Goal: Task Accomplishment & Management: Complete application form

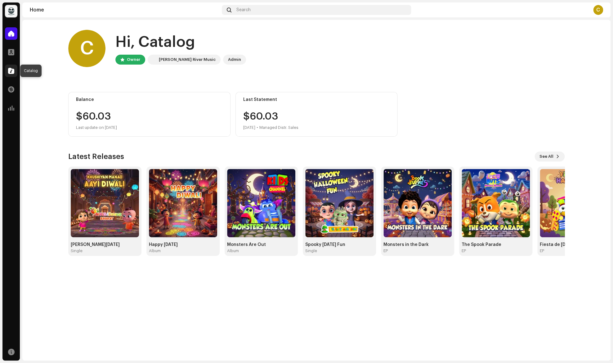
click at [11, 75] on div at bounding box center [11, 71] width 12 height 12
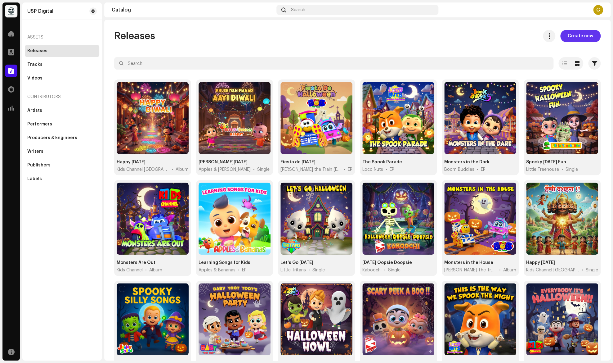
click at [584, 37] on span "Create new" at bounding box center [580, 36] width 25 height 12
click at [36, 64] on div "Tracks" at bounding box center [34, 64] width 15 height 5
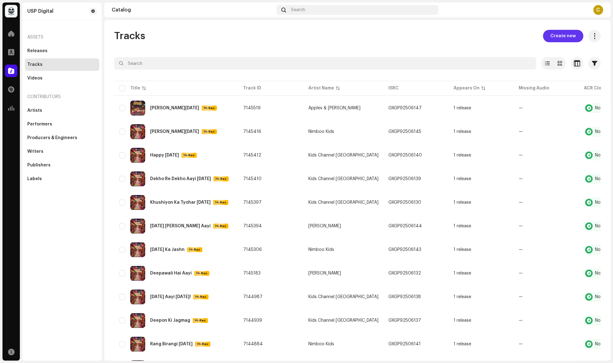
click at [564, 37] on span "Create new" at bounding box center [562, 36] width 25 height 12
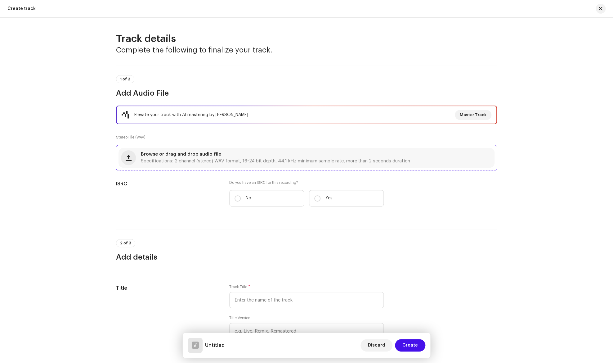
click at [163, 155] on span "Browse or drag and drop audio file" at bounding box center [181, 154] width 80 height 4
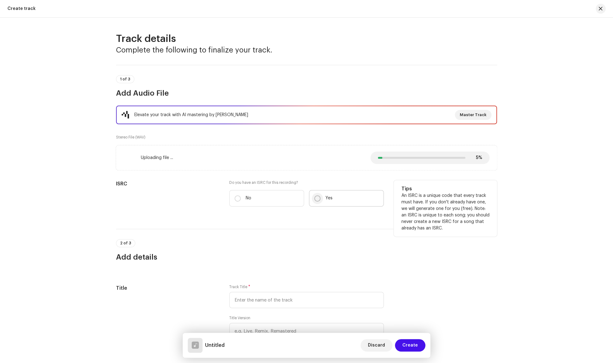
click at [317, 197] on input "Yes" at bounding box center [317, 198] width 6 height 6
radio input "true"
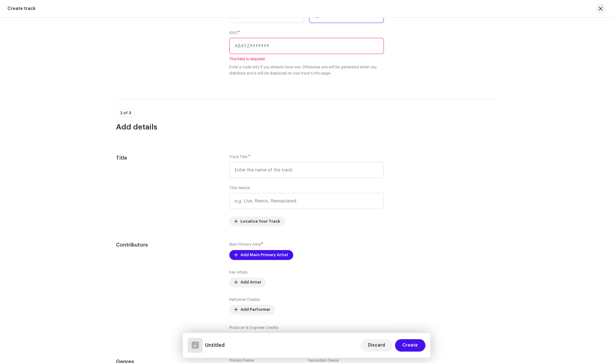
scroll to position [208, 0]
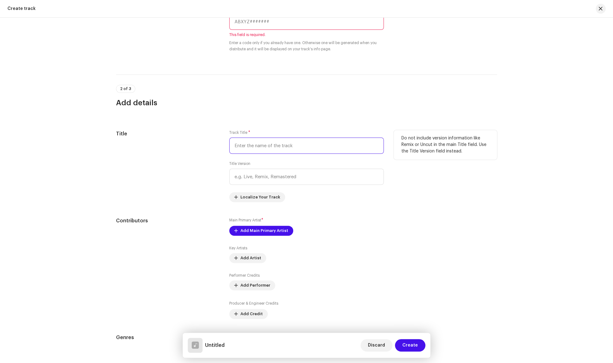
click at [269, 147] on input "text" at bounding box center [306, 145] width 154 height 16
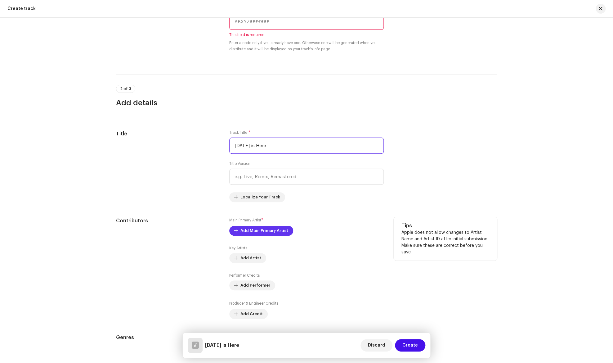
type input "[DATE] is Here"
click at [276, 230] on span "Add Main Primary Artist" at bounding box center [264, 230] width 48 height 12
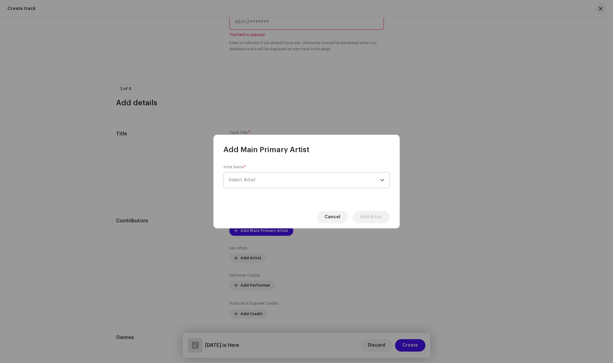
click at [285, 178] on span "Select Artist" at bounding box center [304, 180] width 151 height 16
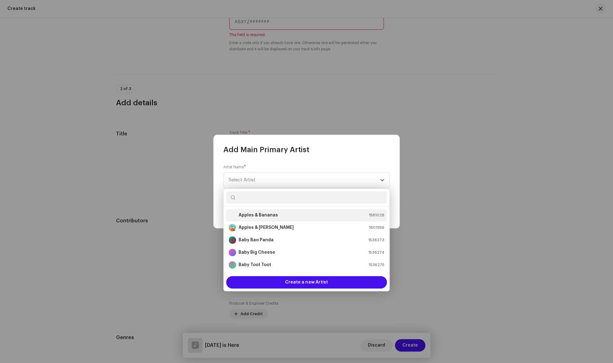
click at [274, 219] on li "Apples & Bananas 1581028" at bounding box center [306, 215] width 161 height 12
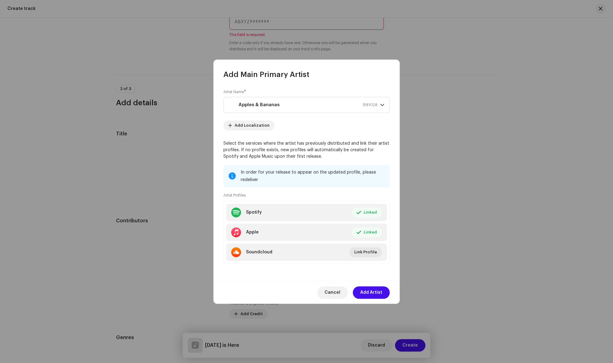
click at [316, 197] on div "Artist Profiles Spotify Linked Edit Apple Linked Edit Soundcloud Link Profile" at bounding box center [306, 227] width 166 height 71
click at [368, 290] on span "Add Artist" at bounding box center [371, 292] width 22 height 12
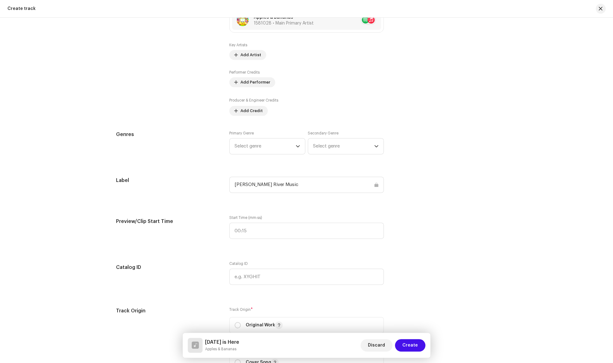
scroll to position [427, 0]
click at [252, 108] on span "Add Credit" at bounding box center [251, 111] width 22 height 12
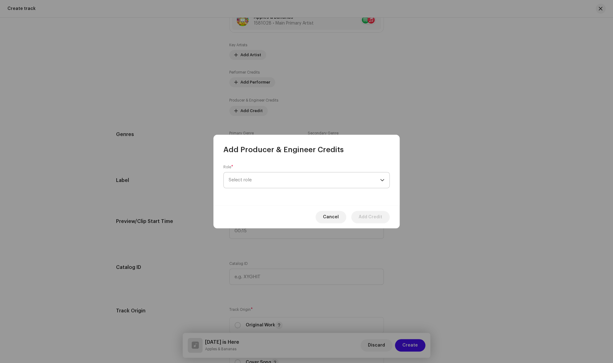
click at [264, 181] on span "Select role" at bounding box center [304, 180] width 151 height 16
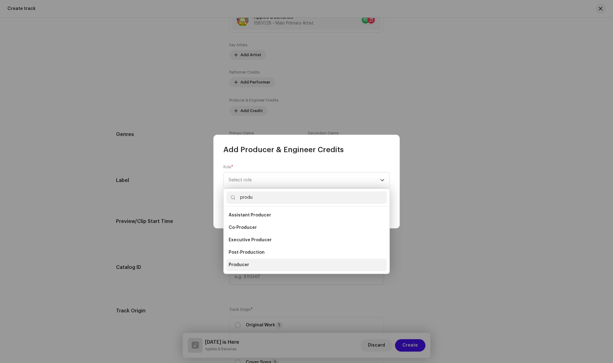
type input "produ"
click at [249, 262] on li "Producer" at bounding box center [306, 264] width 161 height 12
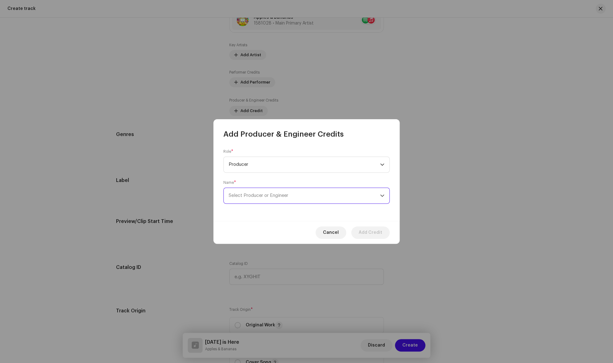
click at [315, 199] on span "Select Producer or Engineer" at bounding box center [304, 196] width 151 height 16
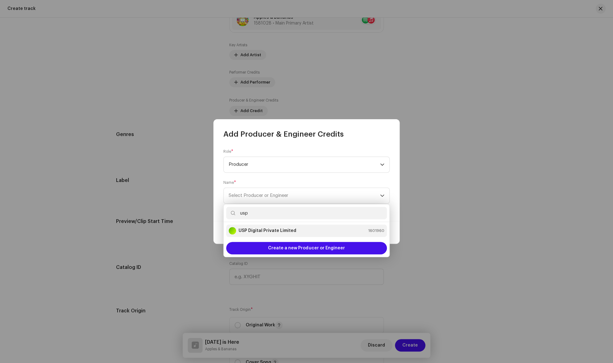
type input "usp"
click at [300, 231] on div "USP Digital Private Limited 1601960" at bounding box center [307, 230] width 156 height 7
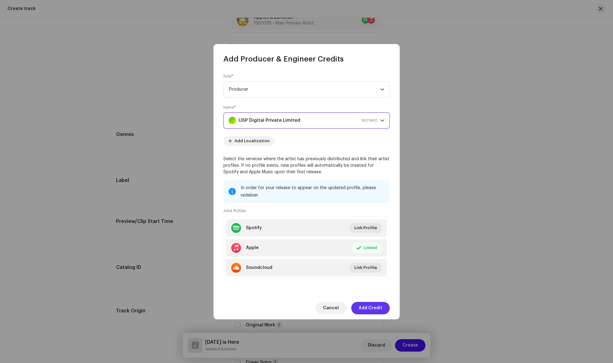
click at [366, 304] on span "Add Credit" at bounding box center [371, 308] width 24 height 12
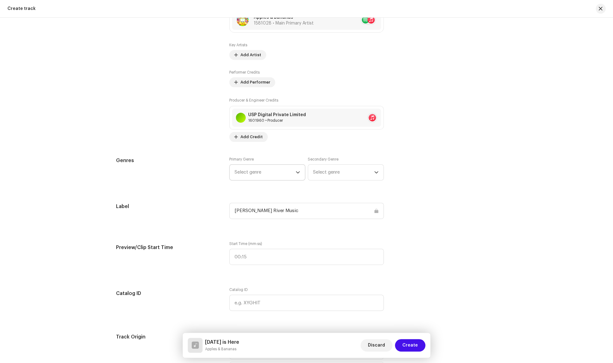
click at [275, 172] on span "Select genre" at bounding box center [265, 172] width 61 height 16
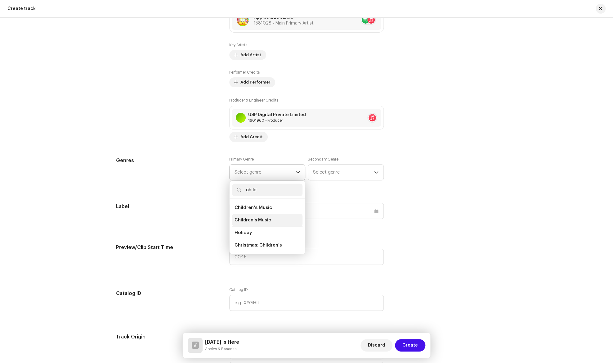
type input "child"
click at [268, 218] on span "Children's Music" at bounding box center [253, 220] width 37 height 6
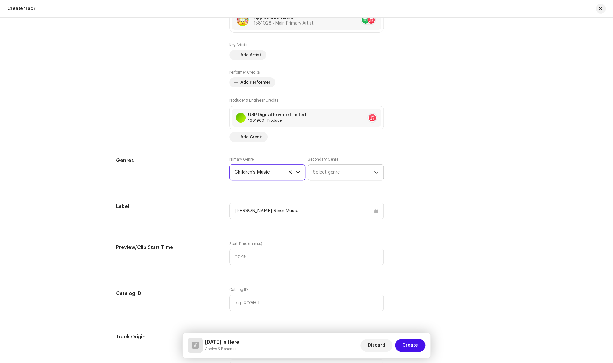
click at [330, 172] on span "Select genre" at bounding box center [343, 172] width 61 height 16
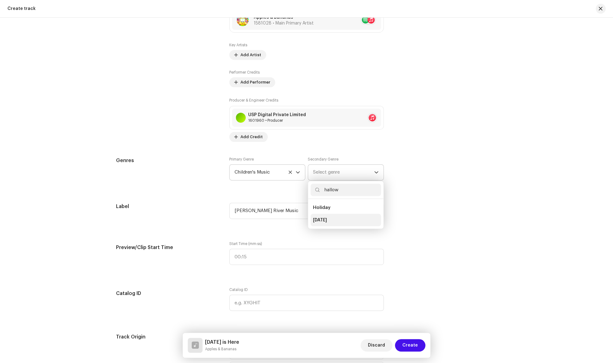
type input "hallow"
click at [330, 216] on li "[DATE]" at bounding box center [346, 219] width 70 height 12
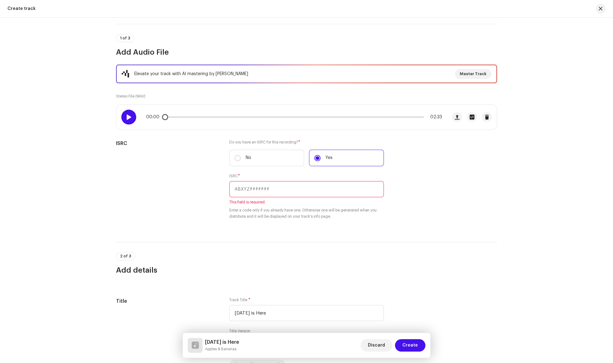
scroll to position [41, 0]
click at [133, 119] on div at bounding box center [128, 117] width 15 height 15
click at [455, 116] on span "button" at bounding box center [457, 117] width 5 height 5
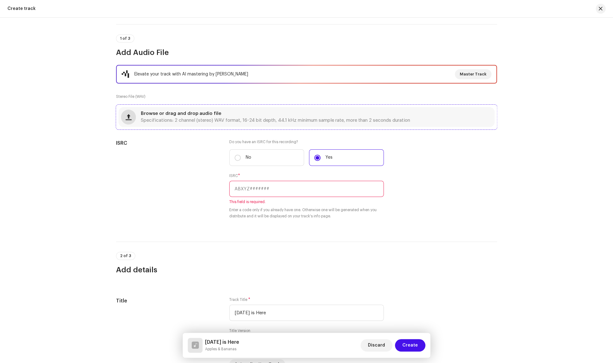
click at [132, 118] on button "button" at bounding box center [128, 116] width 15 height 15
click at [132, 116] on button "button" at bounding box center [128, 116] width 15 height 15
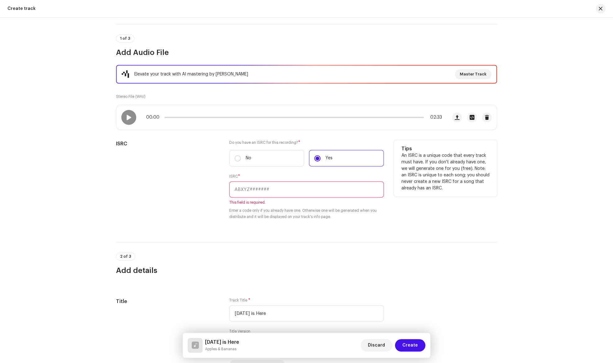
click at [258, 190] on input "text" at bounding box center [306, 189] width 154 height 16
paste input "GXGP92506147"
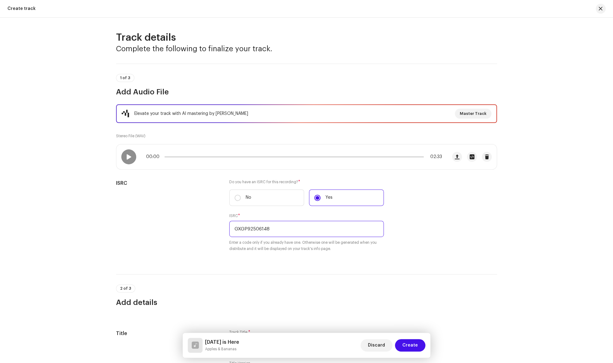
scroll to position [0, 0]
type input "GXGP92506148"
click at [130, 155] on span at bounding box center [128, 157] width 5 height 5
click at [194, 157] on p-slider at bounding box center [293, 157] width 259 height 1
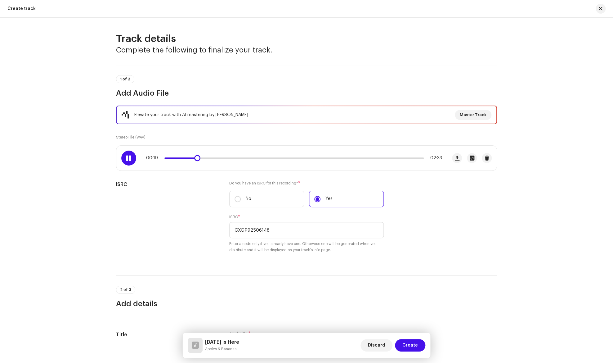
click at [219, 158] on p-slider at bounding box center [293, 157] width 259 height 1
click at [210, 159] on div "00:37 02:33" at bounding box center [294, 157] width 296 height 5
drag, startPoint x: 244, startPoint y: 159, endPoint x: 207, endPoint y: 169, distance: 38.1
click at [207, 169] on div "00:26 02:33" at bounding box center [281, 157] width 331 height 25
drag, startPoint x: 212, startPoint y: 158, endPoint x: 198, endPoint y: 163, distance: 14.7
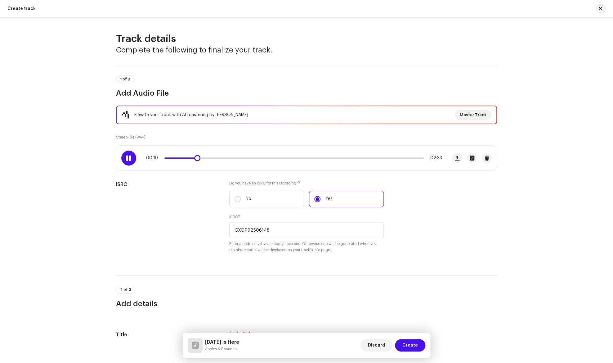
click at [198, 163] on div "00:19 02:33" at bounding box center [281, 157] width 331 height 25
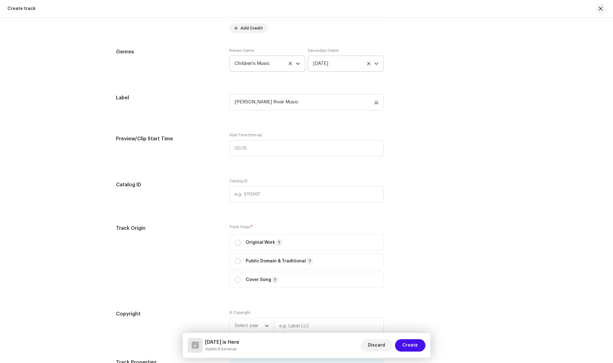
scroll to position [528, 0]
click at [259, 144] on input ":" at bounding box center [306, 148] width 154 height 16
type input "00:22"
click at [237, 244] on input "radio" at bounding box center [238, 242] width 6 height 6
radio input "true"
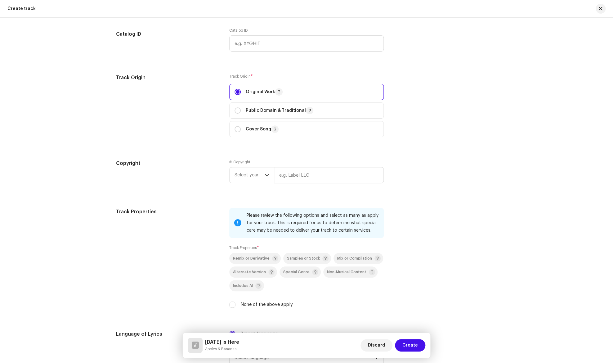
scroll to position [678, 0]
click at [261, 173] on span "Select year" at bounding box center [250, 175] width 30 height 16
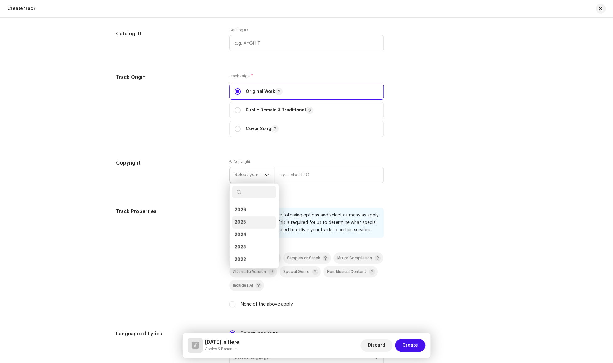
click at [252, 221] on li "2025" at bounding box center [254, 222] width 44 height 12
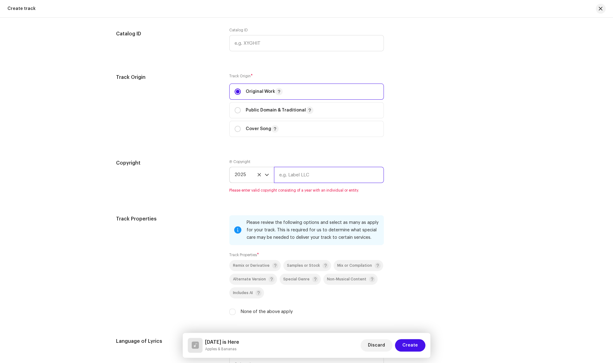
click at [291, 180] on input "text" at bounding box center [329, 175] width 110 height 16
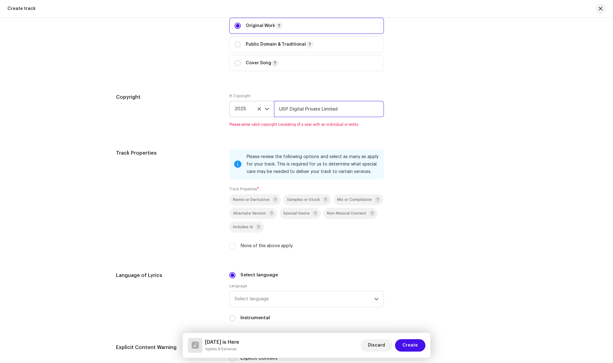
scroll to position [754, 0]
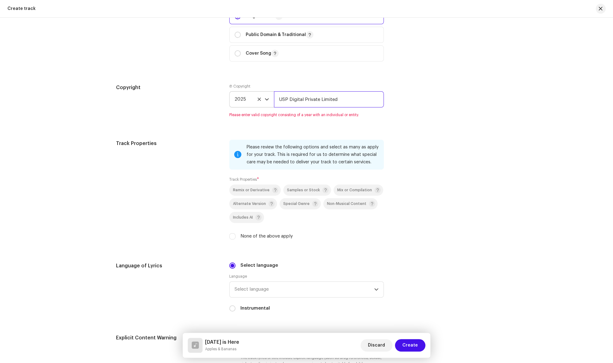
type input "USP Digital Private Limited"
click at [235, 237] on div "Please review the following options and select as many as apply for your track.…" at bounding box center [306, 193] width 154 height 107
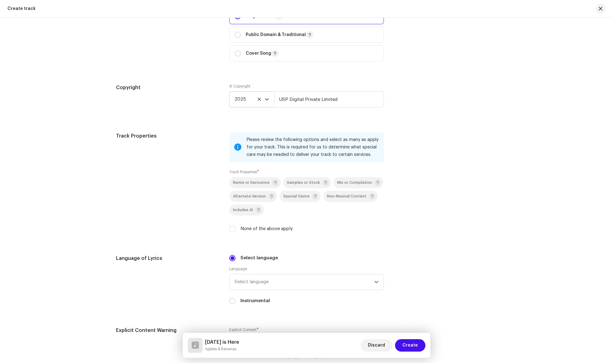
click at [235, 230] on div "None of the above apply" at bounding box center [306, 228] width 154 height 7
click at [234, 230] on input "None of the above apply" at bounding box center [232, 229] width 6 height 6
checkbox input "true"
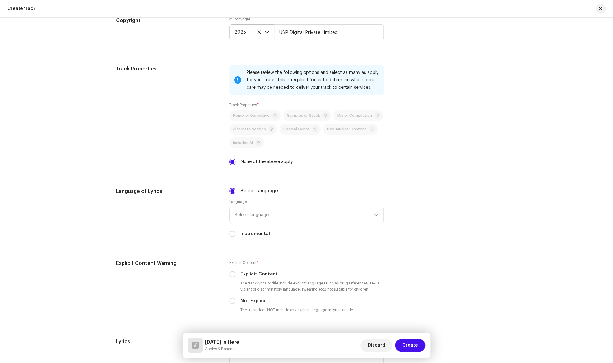
scroll to position [829, 0]
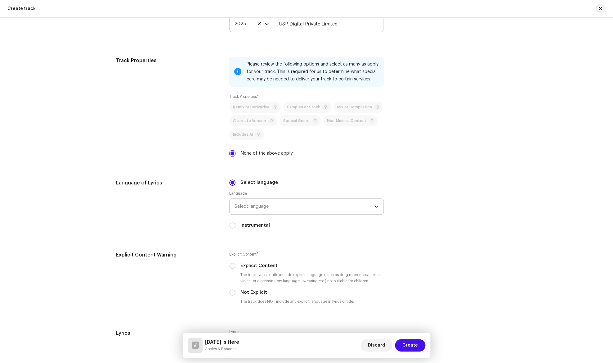
click at [258, 207] on span "Select language" at bounding box center [305, 207] width 140 height 16
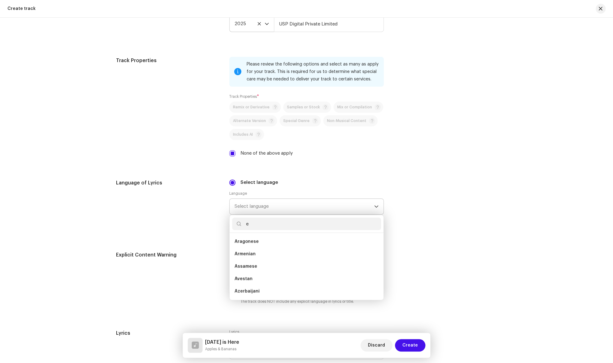
scroll to position [2, 0]
type input "en"
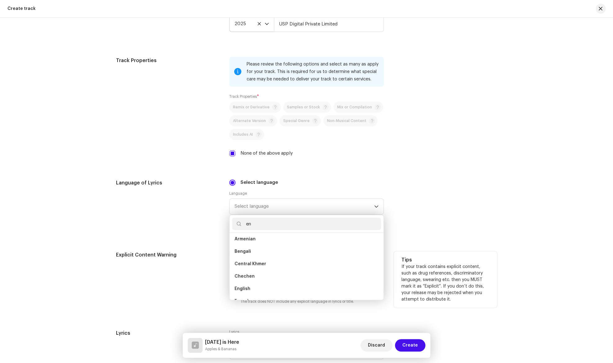
click at [262, 288] on li "English" at bounding box center [306, 288] width 149 height 12
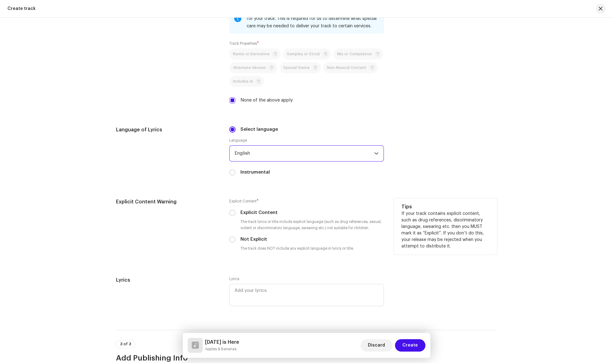
scroll to position [905, 0]
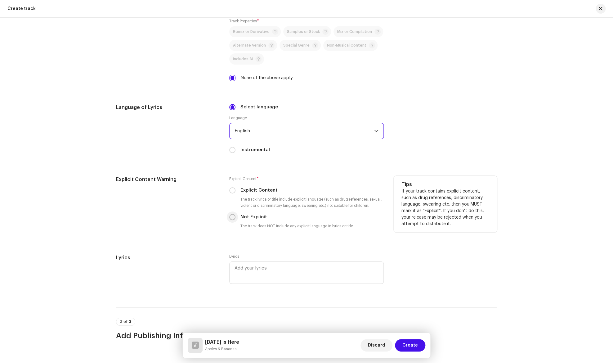
click at [231, 217] on input "Not Explicit" at bounding box center [232, 217] width 6 height 6
radio input "true"
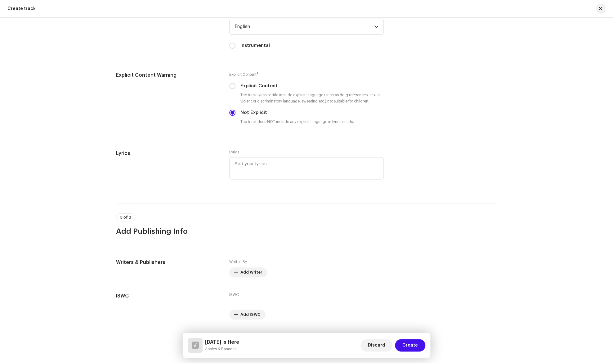
scroll to position [1000, 0]
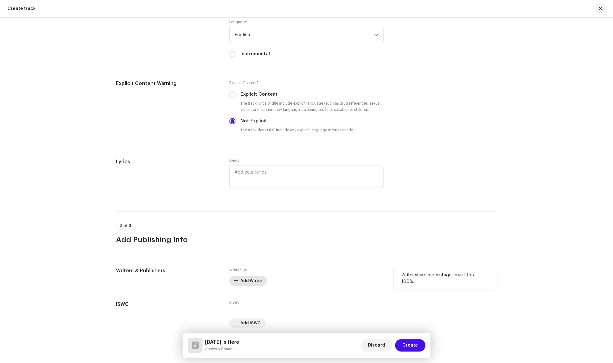
click at [250, 282] on span "Add Writer" at bounding box center [251, 280] width 22 height 12
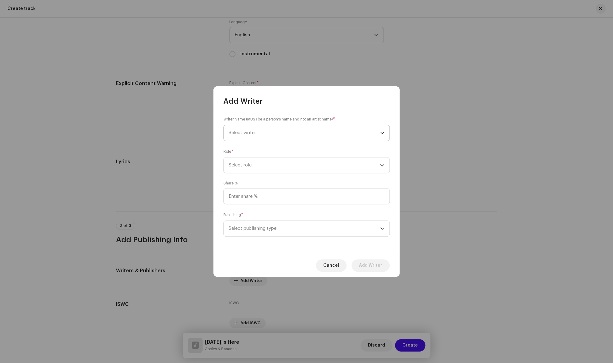
click at [258, 130] on span "Select writer" at bounding box center [304, 133] width 151 height 16
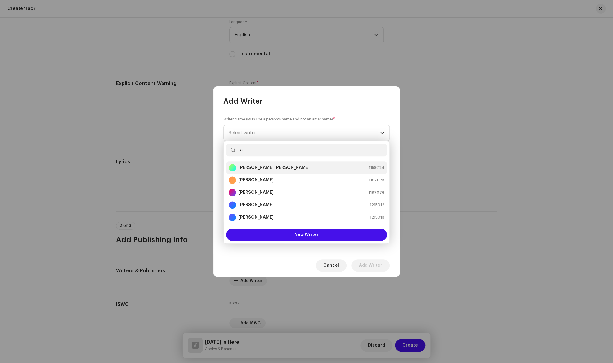
type input "a"
click at [272, 167] on strong "[PERSON_NAME] [PERSON_NAME]" at bounding box center [274, 167] width 71 height 6
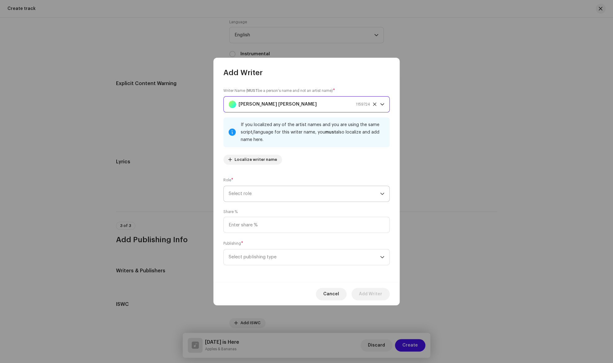
click at [283, 193] on span "Select role" at bounding box center [304, 194] width 151 height 16
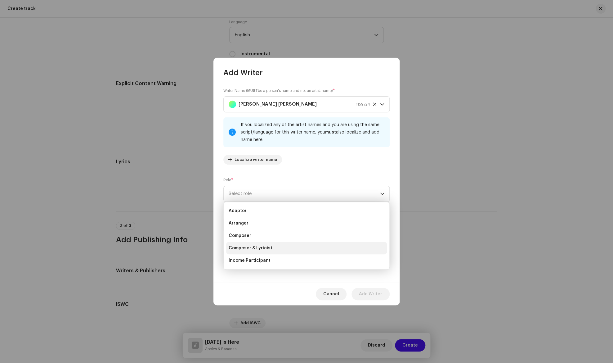
click at [279, 243] on li "Composer & Lyricist" at bounding box center [306, 248] width 161 height 12
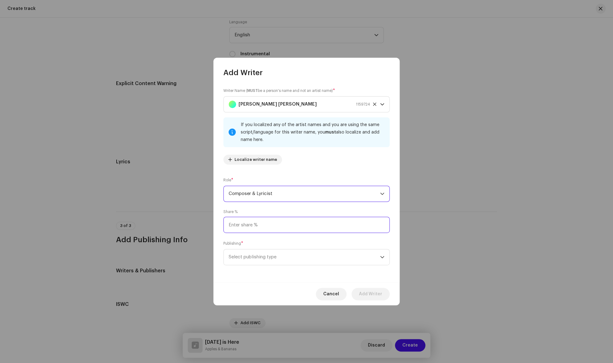
click at [244, 228] on input at bounding box center [306, 225] width 166 height 16
type input "75.00"
click at [276, 258] on span "Select publishing type" at bounding box center [304, 257] width 151 height 16
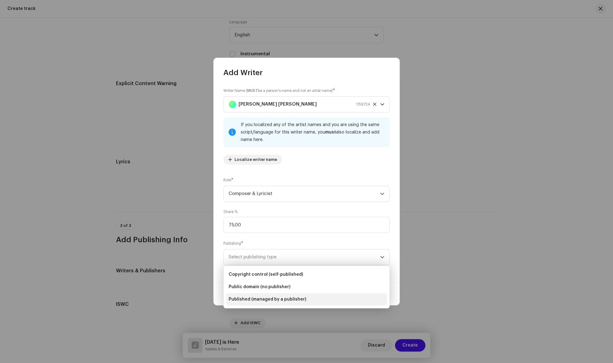
click at [269, 294] on li "Published (managed by a publisher)" at bounding box center [306, 299] width 161 height 12
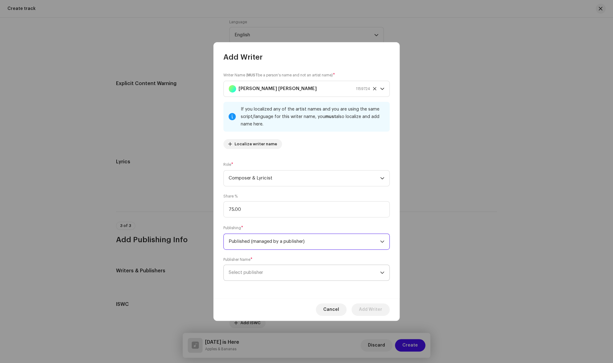
click at [253, 273] on span "Select publisher" at bounding box center [246, 272] width 34 height 5
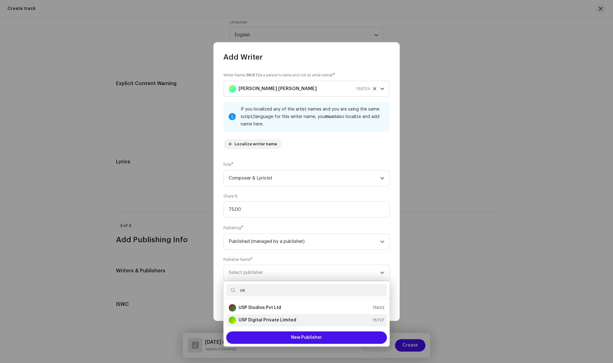
type input "us"
click at [274, 319] on strong "USP Digital Private Limited" at bounding box center [268, 320] width 58 height 6
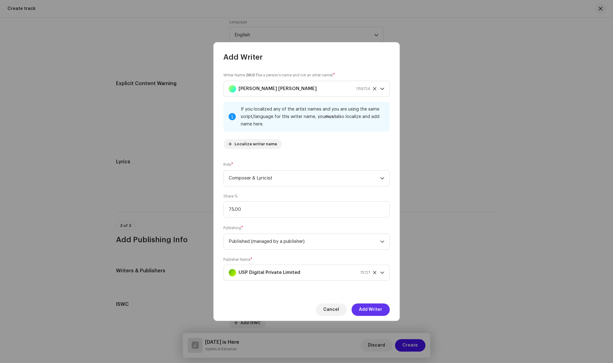
click at [366, 311] on span "Add Writer" at bounding box center [370, 309] width 23 height 12
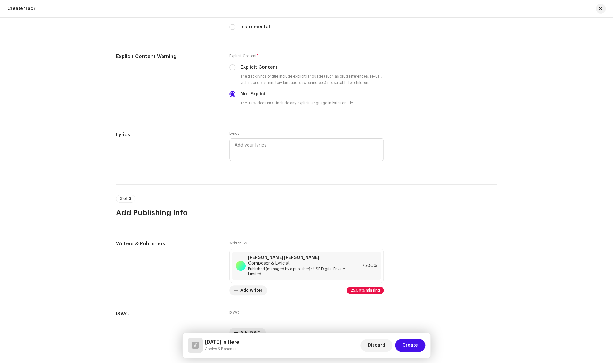
scroll to position [1057, 0]
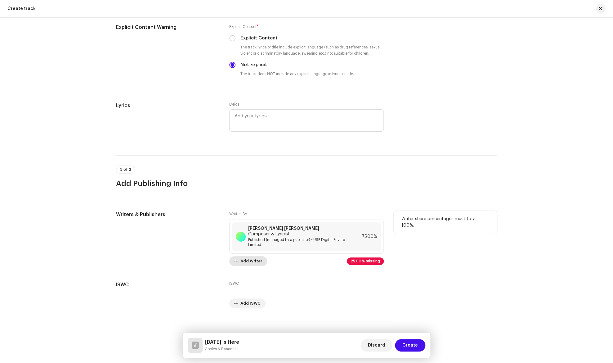
click at [252, 257] on span "Add Writer" at bounding box center [251, 261] width 22 height 12
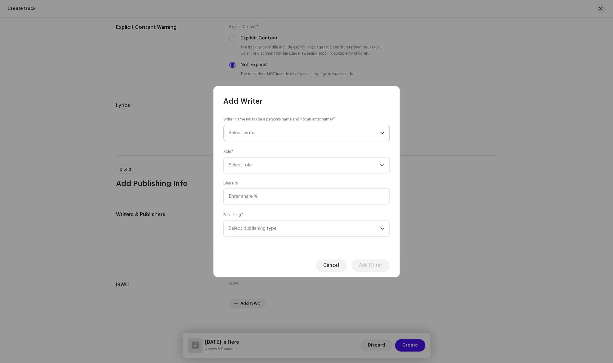
click at [270, 132] on span "Select writer" at bounding box center [304, 133] width 151 height 16
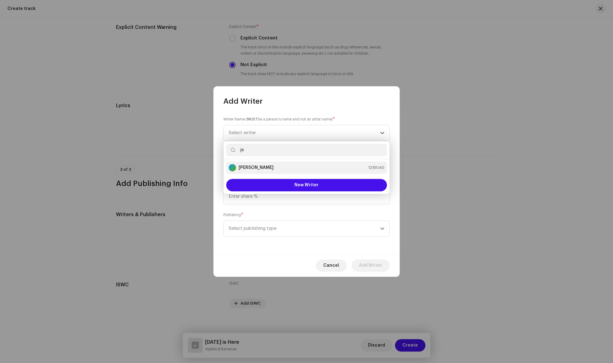
type input "je"
click at [273, 167] on strong "[PERSON_NAME]" at bounding box center [256, 167] width 35 height 6
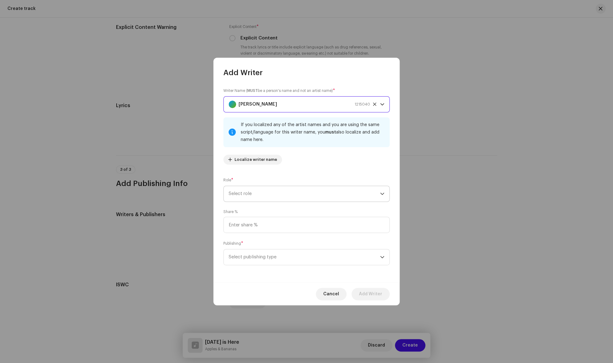
click at [265, 197] on span "Select role" at bounding box center [304, 194] width 151 height 16
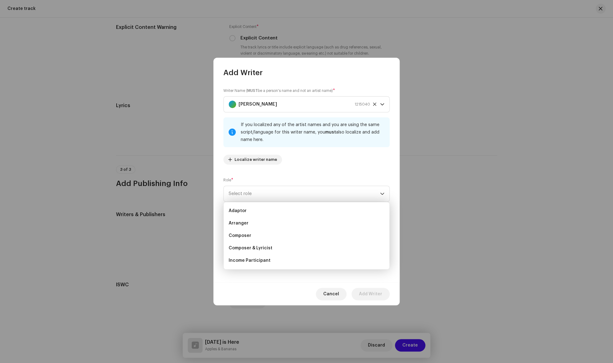
scroll to position [25, 0]
click at [265, 248] on li "Lyricist" at bounding box center [306, 247] width 161 height 12
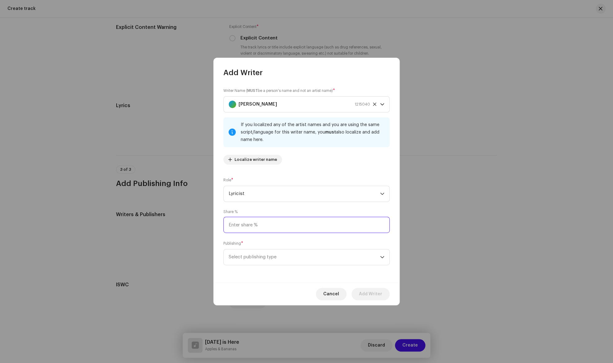
click at [266, 228] on input at bounding box center [306, 225] width 166 height 16
type input "25.00"
click at [266, 257] on span "Select publishing type" at bounding box center [304, 257] width 151 height 16
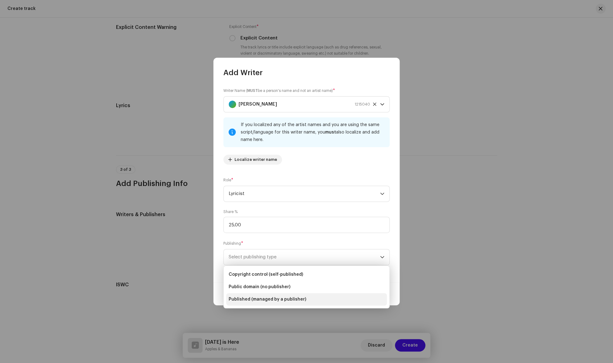
click at [297, 297] on span "Published (managed by a publisher)" at bounding box center [268, 299] width 78 height 6
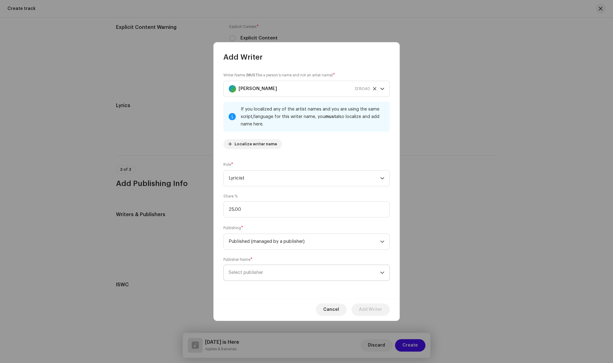
click at [288, 273] on span "Select publisher" at bounding box center [304, 273] width 151 height 16
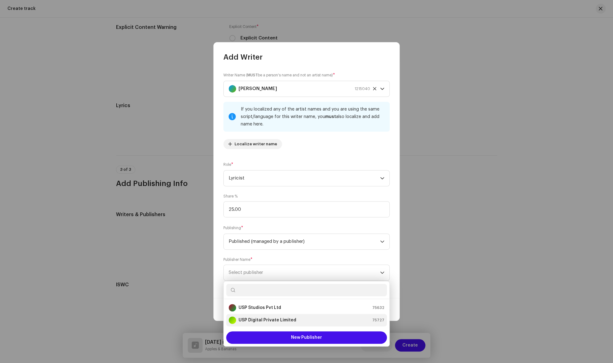
click at [283, 318] on strong "USP Digital Private Limited" at bounding box center [268, 320] width 58 height 6
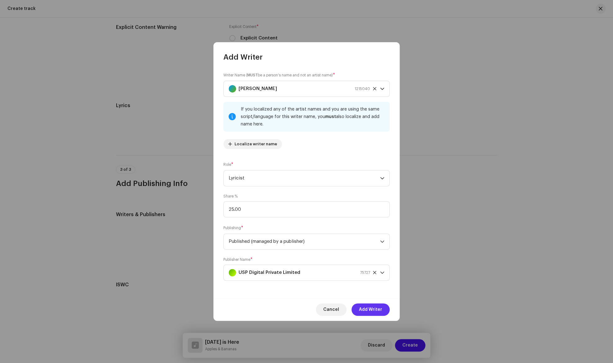
click at [376, 308] on span "Add Writer" at bounding box center [370, 309] width 23 height 12
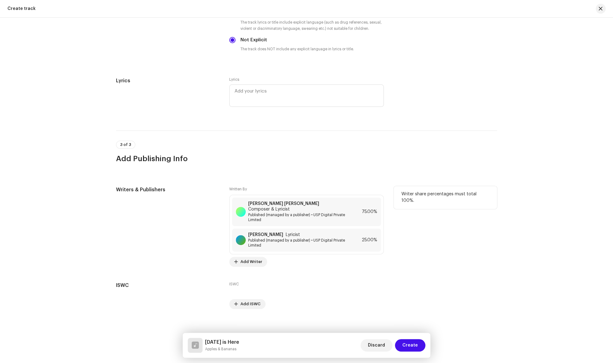
scroll to position [1082, 0]
click at [412, 341] on span "Create" at bounding box center [410, 345] width 16 height 12
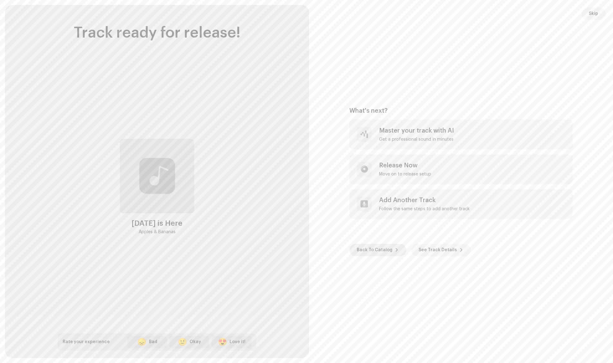
click at [386, 249] on span "Back To Catalog" at bounding box center [375, 249] width 36 height 12
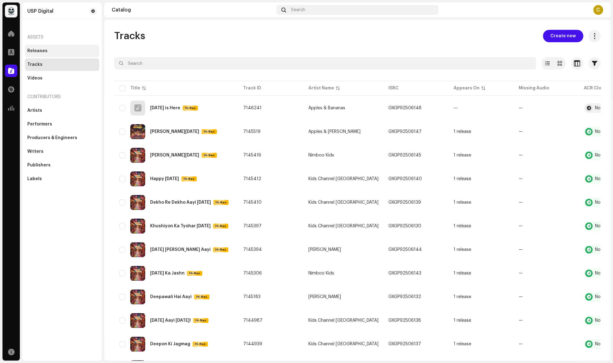
click at [35, 50] on div "Releases" at bounding box center [37, 50] width 20 height 5
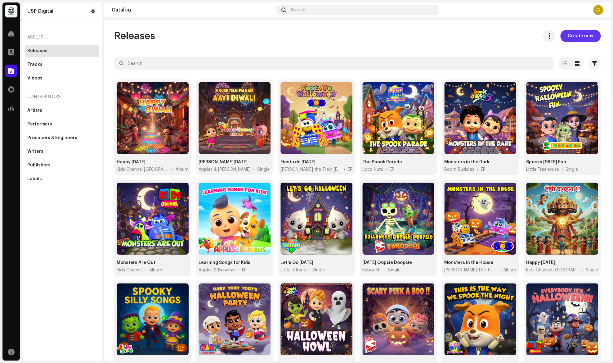
click at [580, 33] on span "Create new" at bounding box center [580, 36] width 25 height 12
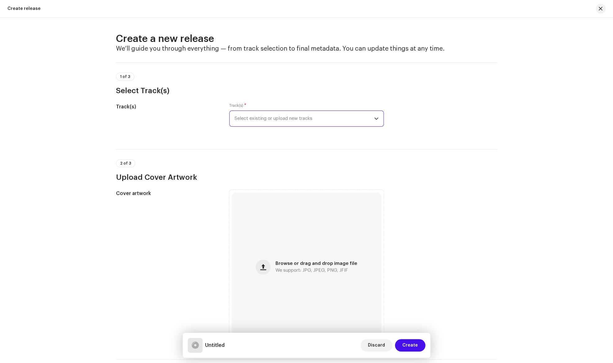
click at [303, 122] on span "Select existing or upload new tracks" at bounding box center [305, 119] width 140 height 16
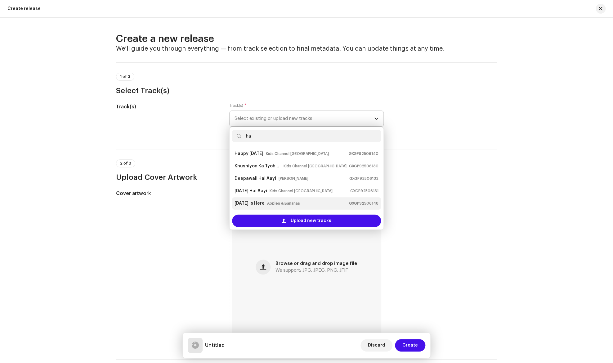
type input "ha"
click at [300, 203] on small "Apples & Bananas" at bounding box center [283, 203] width 33 height 6
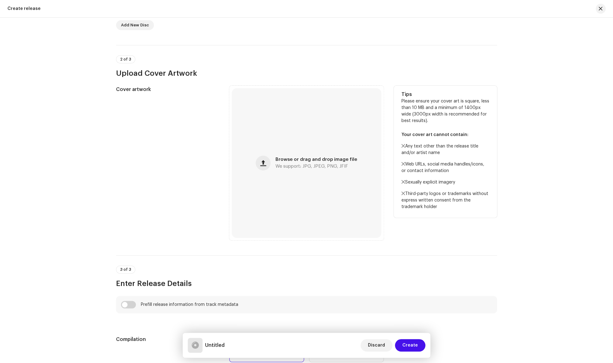
scroll to position [176, 0]
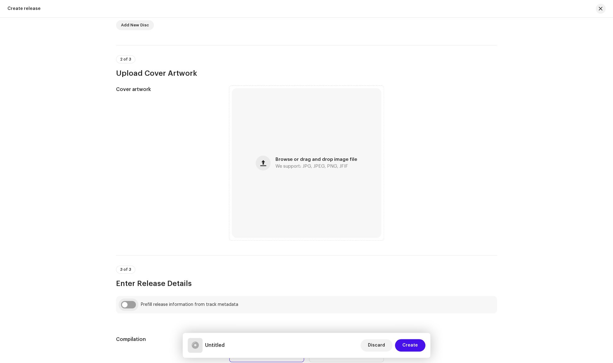
click at [132, 303] on input "checkbox" at bounding box center [128, 304] width 15 height 7
checkbox input "true"
type input "[DATE] is Here"
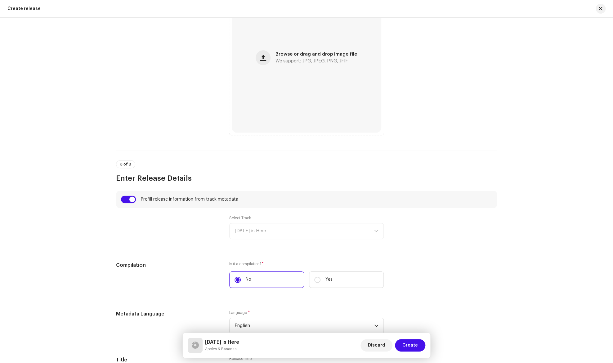
scroll to position [276, 0]
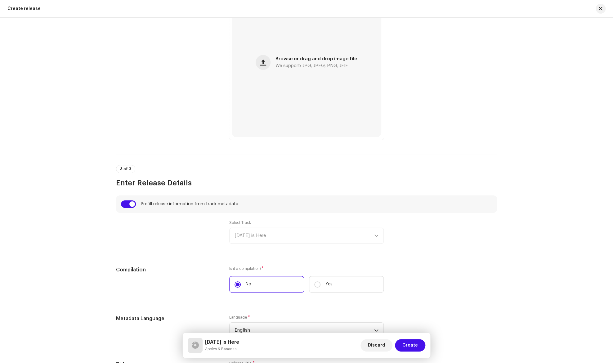
click at [259, 232] on div "Select Track [DATE] is Here" at bounding box center [306, 232] width 154 height 24
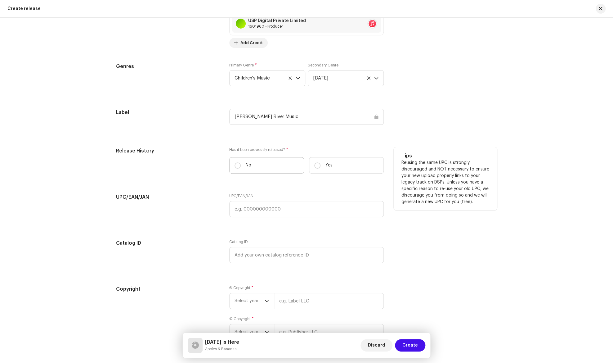
scroll to position [854, 0]
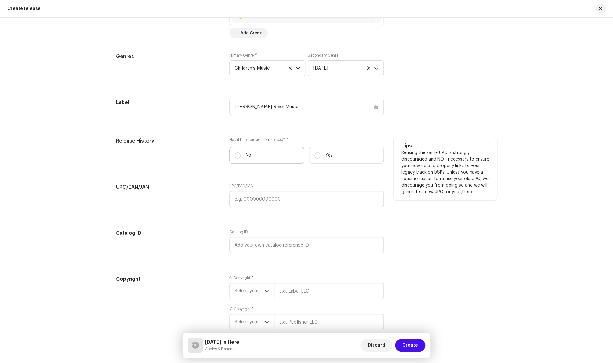
click at [248, 157] on p "No" at bounding box center [249, 155] width 6 height 7
click at [241, 157] on input "No" at bounding box center [238, 155] width 6 height 6
radio input "true"
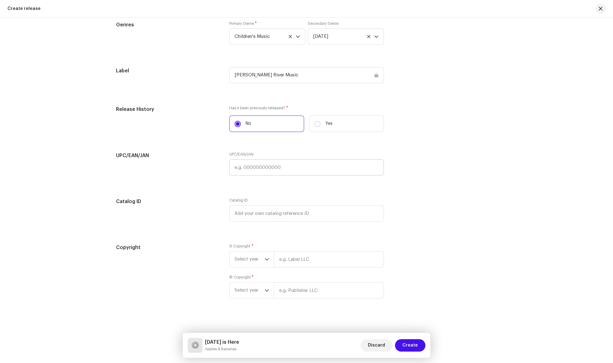
scroll to position [890, 0]
click at [248, 253] on span "Select year" at bounding box center [250, 257] width 30 height 16
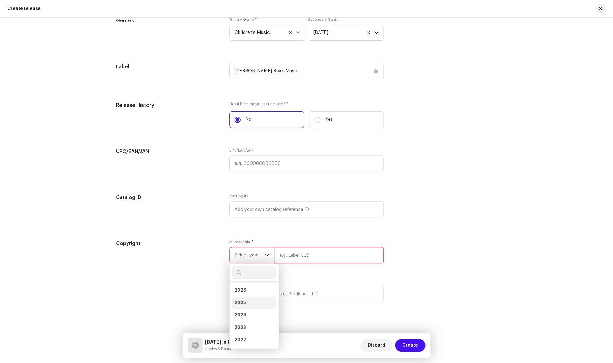
click at [254, 302] on li "2025" at bounding box center [254, 302] width 44 height 12
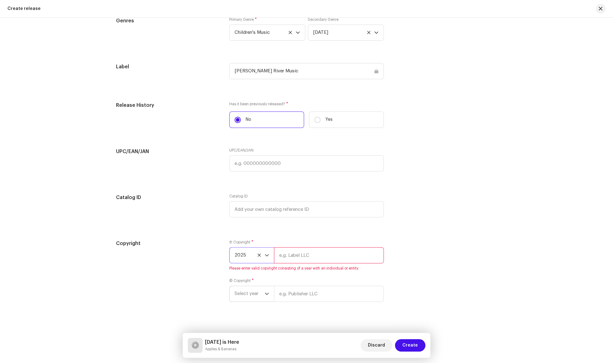
click at [252, 299] on span "Select year" at bounding box center [250, 294] width 30 height 16
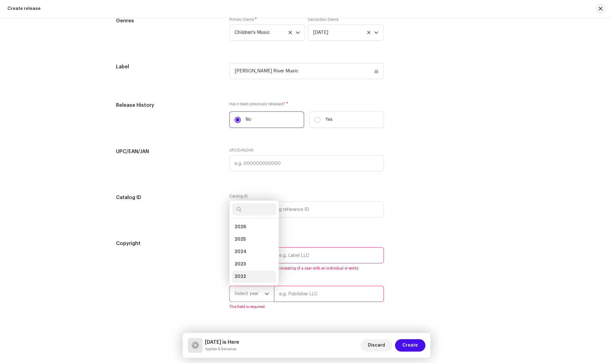
scroll to position [10, 0]
click at [260, 235] on li "2025" at bounding box center [254, 229] width 44 height 12
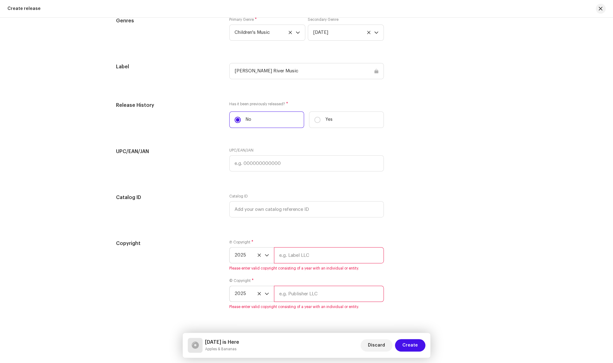
click at [315, 262] on input "text" at bounding box center [329, 255] width 110 height 16
click at [327, 259] on input "text" at bounding box center [329, 255] width 110 height 16
type input "USP Digital Private Limited"
click at [303, 295] on input "text" at bounding box center [329, 293] width 110 height 16
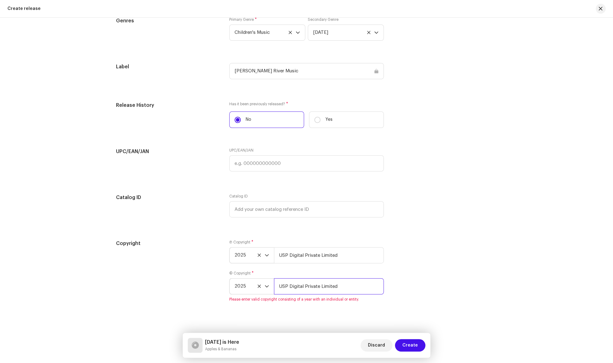
type input "USP Digital Private Limited"
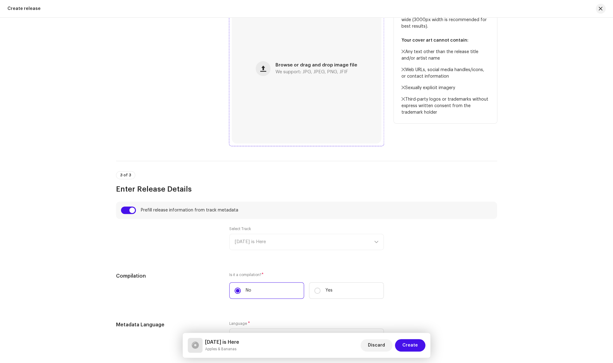
scroll to position [270, 0]
click at [284, 75] on div "Browse or drag and drop image file We support: JPG, JPEG, PNG, JFIF" at bounding box center [307, 69] width 150 height 150
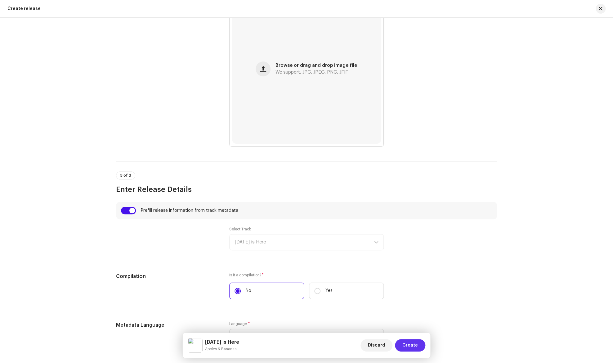
click at [410, 346] on span "Create" at bounding box center [410, 345] width 16 height 12
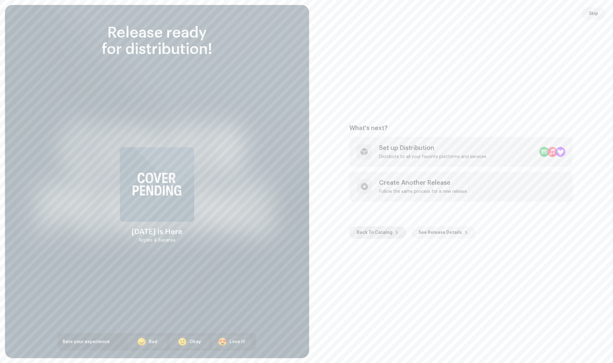
click at [380, 234] on span "Back To Catalog" at bounding box center [375, 232] width 36 height 12
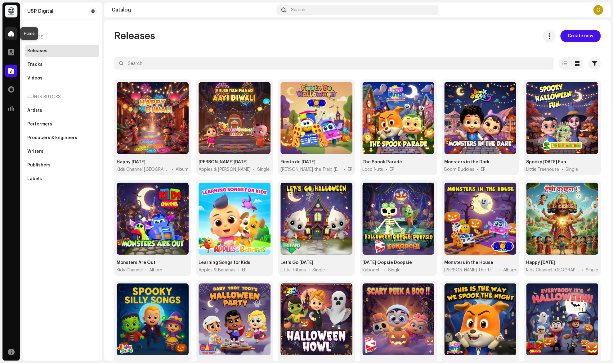
click at [11, 36] on span at bounding box center [11, 33] width 6 height 5
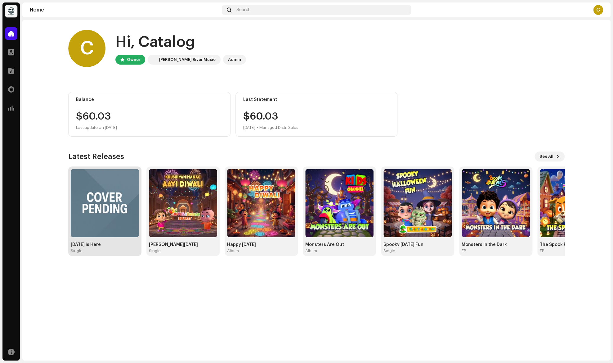
click at [117, 198] on img at bounding box center [105, 203] width 68 height 68
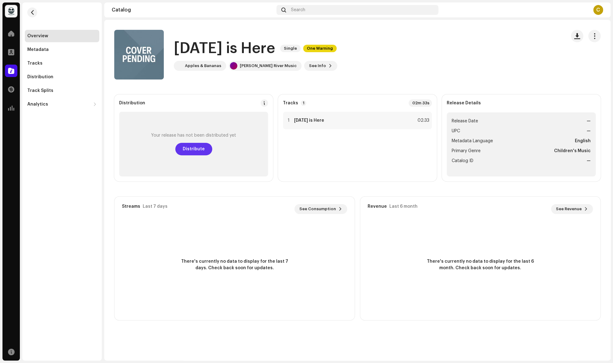
click at [190, 147] on span "Distribute" at bounding box center [194, 149] width 22 height 12
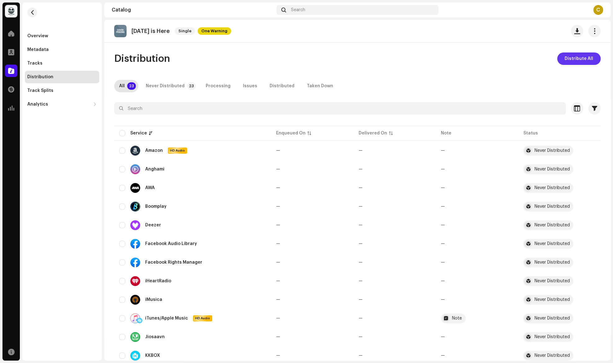
click at [570, 58] on span "Distribute All" at bounding box center [579, 58] width 29 height 12
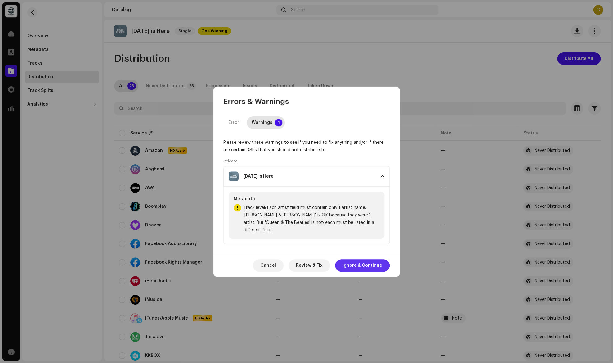
click at [360, 259] on span "Ignore & Continue" at bounding box center [362, 265] width 40 height 12
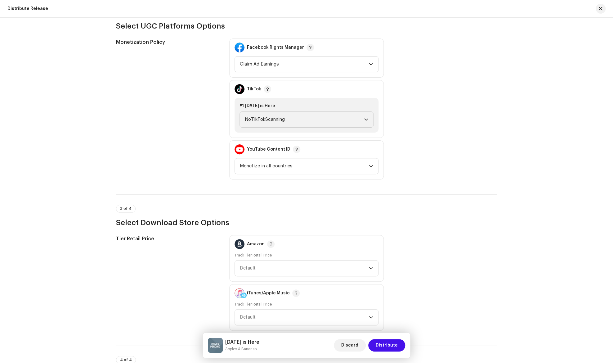
scroll to position [570, 0]
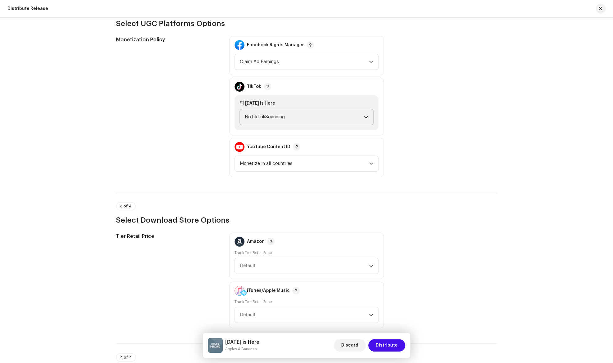
click at [365, 113] on div "dropdown trigger" at bounding box center [366, 117] width 4 height 16
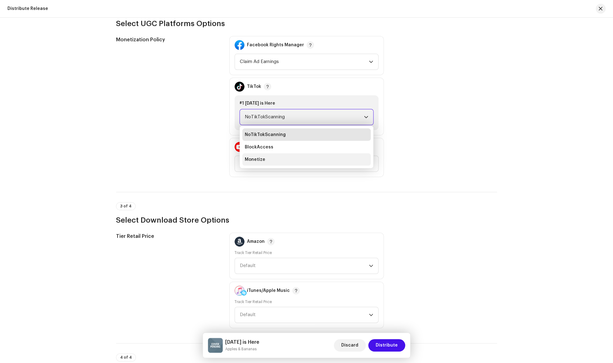
click at [324, 158] on li "Monetize" at bounding box center [306, 159] width 128 height 12
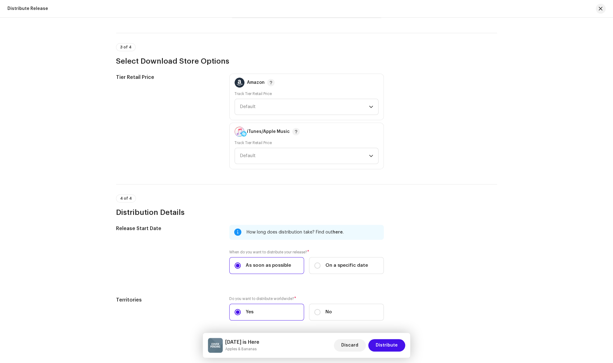
scroll to position [753, 0]
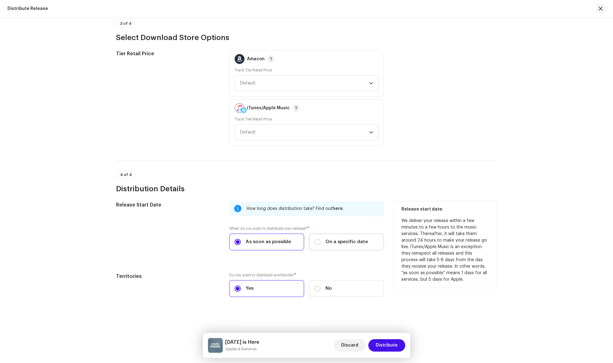
click at [346, 243] on span "On a specific date" at bounding box center [346, 241] width 42 height 7
click at [320, 243] on input "On a specific date" at bounding box center [317, 242] width 6 height 6
radio input "true"
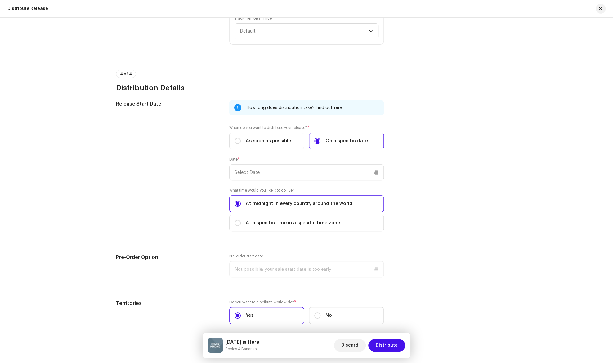
scroll to position [881, 0]
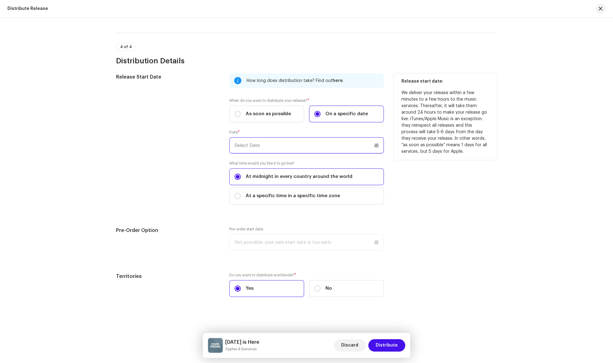
click at [267, 143] on input "text" at bounding box center [306, 145] width 154 height 16
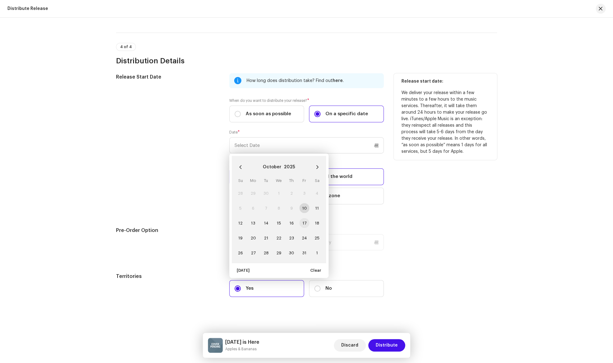
click at [305, 223] on span "17" at bounding box center [304, 223] width 10 height 10
type input "[DATE]"
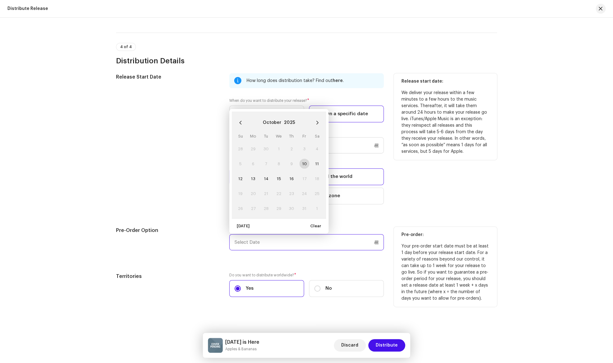
click at [284, 244] on input "text" at bounding box center [306, 242] width 154 height 16
click at [291, 177] on span "16" at bounding box center [292, 178] width 10 height 10
type input "[DATE]"
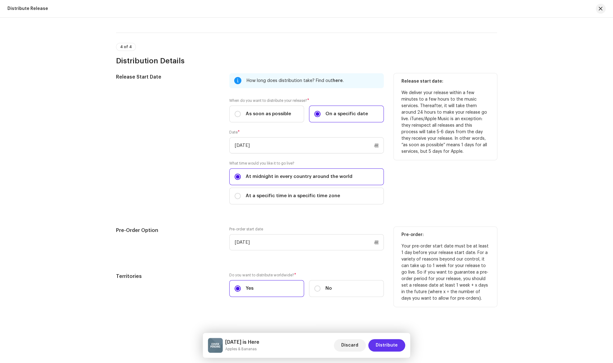
click at [385, 346] on span "Distribute" at bounding box center [387, 345] width 22 height 12
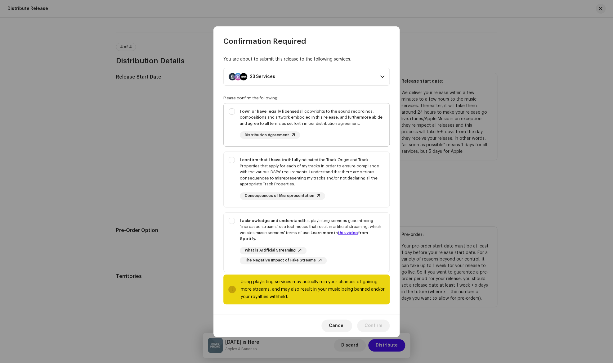
click at [232, 119] on div "I own or have legally licensed all copyrights to the sound recordings, composit…" at bounding box center [307, 123] width 166 height 41
checkbox input "true"
click at [233, 164] on div "I confirm that I have truthfully indicated the Track Origin and Track Propertie…" at bounding box center [307, 178] width 166 height 53
checkbox input "true"
click at [234, 224] on div "I acknowledge and understand that playlisting services guaranteeing "increased …" at bounding box center [307, 240] width 166 height 56
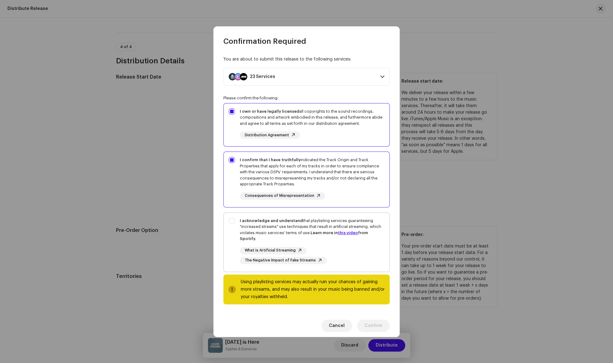
checkbox input "true"
click at [368, 322] on span "Confirm" at bounding box center [373, 325] width 18 height 12
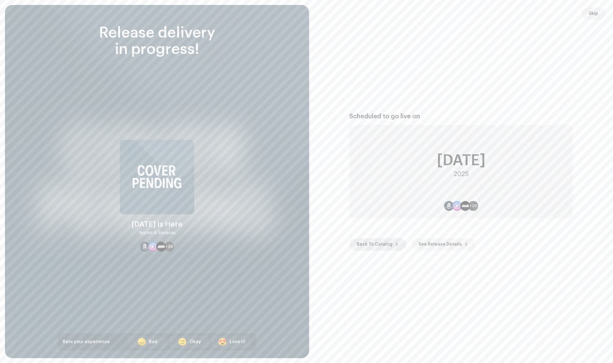
click at [381, 244] on span "Back To Catalog" at bounding box center [375, 244] width 36 height 12
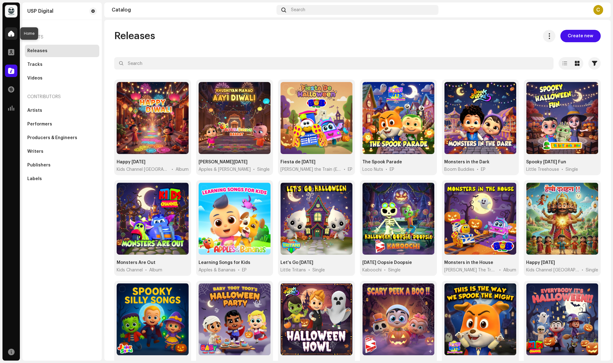
click at [12, 36] on span at bounding box center [11, 33] width 6 height 5
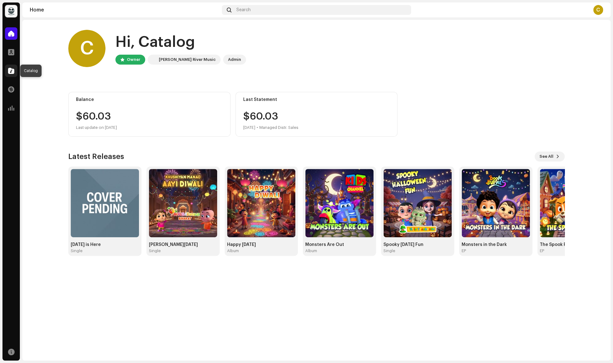
click at [11, 70] on span at bounding box center [11, 70] width 6 height 5
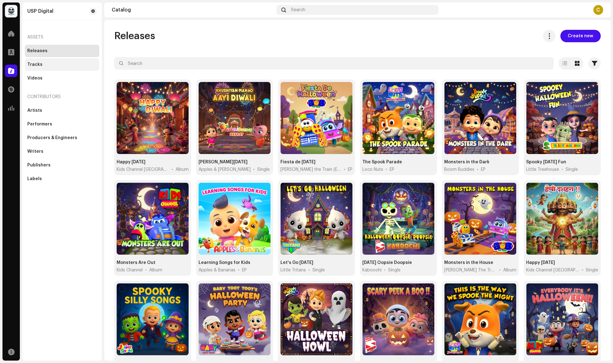
click at [37, 68] on div "Tracks" at bounding box center [62, 64] width 74 height 12
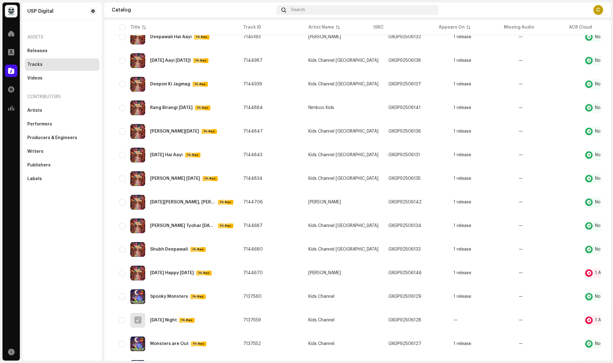
scroll to position [317, 0]
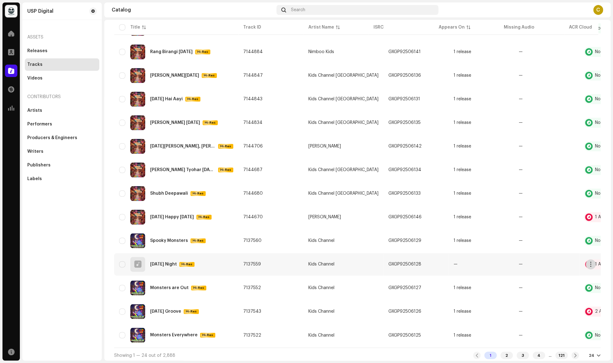
click at [591, 268] on button "button" at bounding box center [591, 264] width 10 height 10
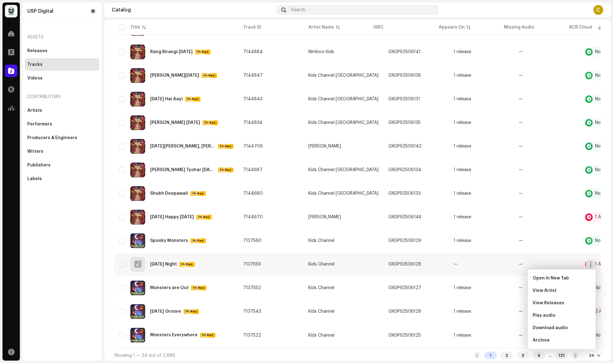
click at [164, 265] on div "[DATE] Night" at bounding box center [163, 264] width 27 height 4
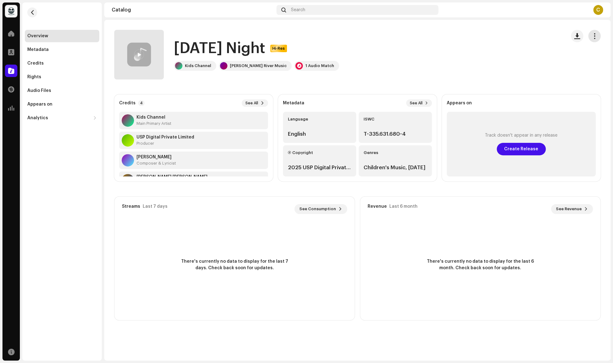
click at [593, 37] on span "button" at bounding box center [595, 36] width 6 height 5
click at [472, 80] on catalog-tracks-details-overview "[DATE] Night Hi-Res [DATE] Night Hi-Res Kids Channel [PERSON_NAME] River Music …" at bounding box center [357, 175] width 506 height 310
click at [594, 36] on span "button" at bounding box center [595, 36] width 6 height 5
click at [554, 66] on div "Edit" at bounding box center [566, 63] width 63 height 12
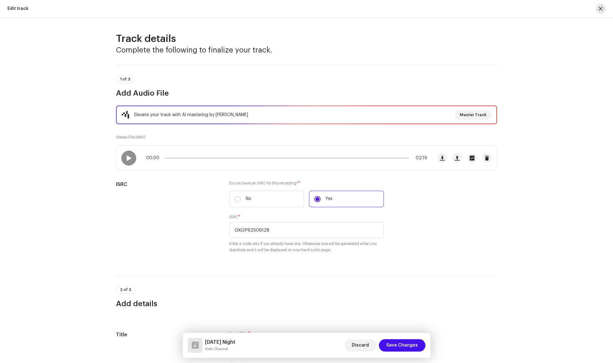
click at [600, 11] on span "button" at bounding box center [601, 8] width 4 height 5
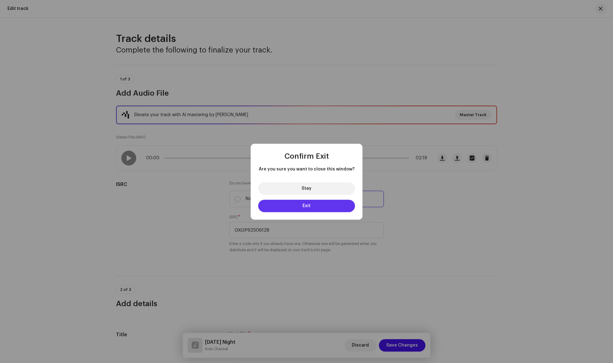
click at [326, 207] on button "Exit" at bounding box center [306, 205] width 97 height 12
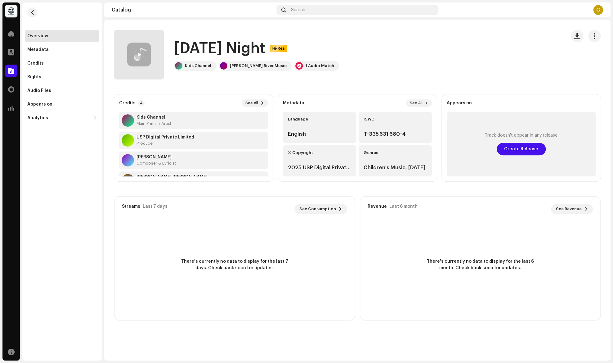
click at [599, 13] on div "C" at bounding box center [598, 10] width 10 height 10
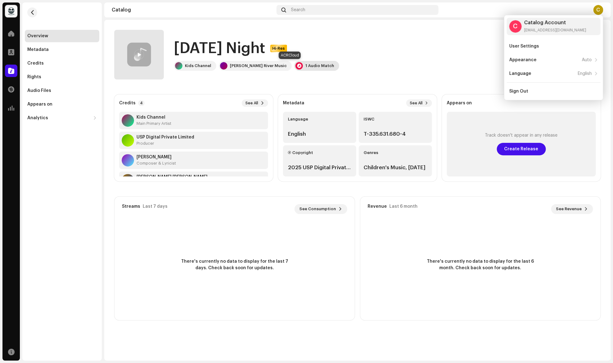
click at [305, 65] on div "1 Audio Match" at bounding box center [319, 65] width 29 height 5
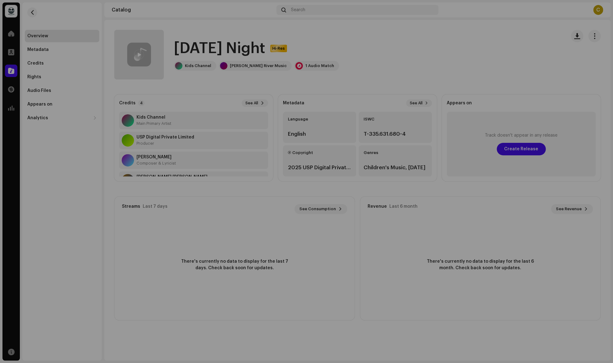
click at [424, 81] on div "Audio Recognition by Remix/Sample 1 All results require review/listening to avo…" at bounding box center [306, 181] width 613 height 363
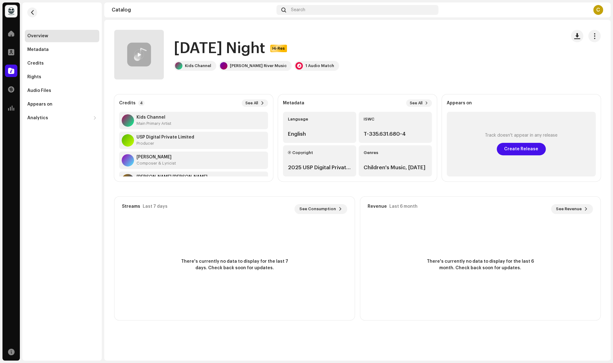
click at [598, 13] on div "C" at bounding box center [598, 10] width 10 height 10
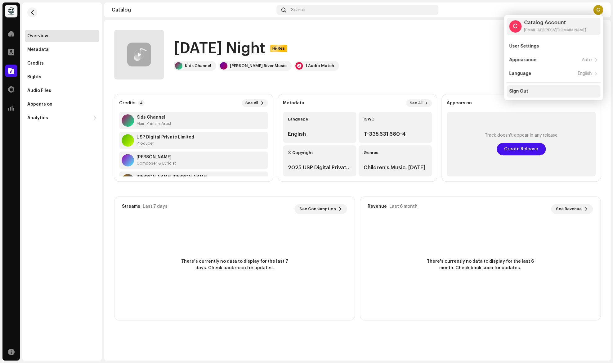
click at [531, 92] on div "Sign Out" at bounding box center [553, 91] width 89 height 5
